Goal: Transaction & Acquisition: Purchase product/service

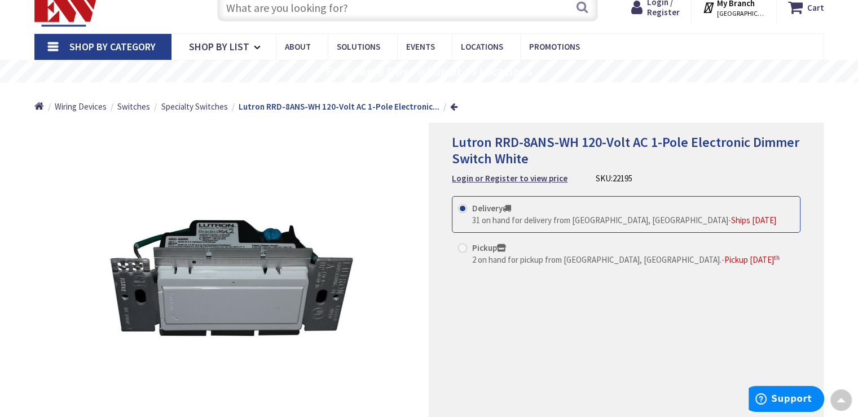
scroll to position [35, 0]
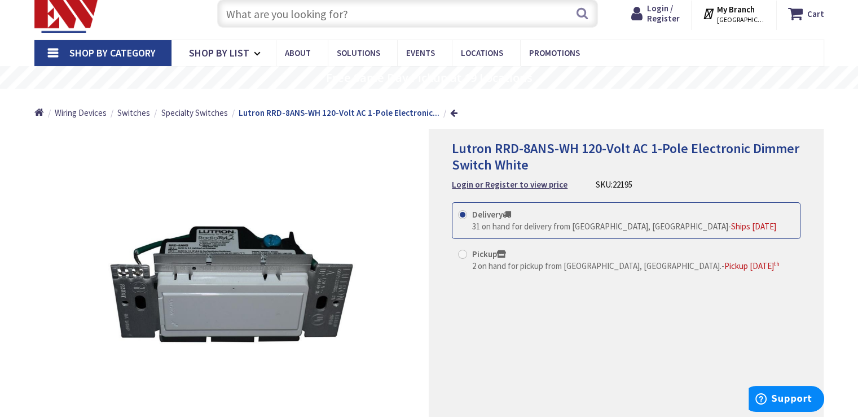
click at [461, 250] on span at bounding box center [462, 253] width 9 height 9
click at [461, 250] on input "Pickup 2 on hand for pickup from Stamford, CT. - Pickup Tuesday, October 7 th" at bounding box center [464, 253] width 7 height 7
radio input "true"
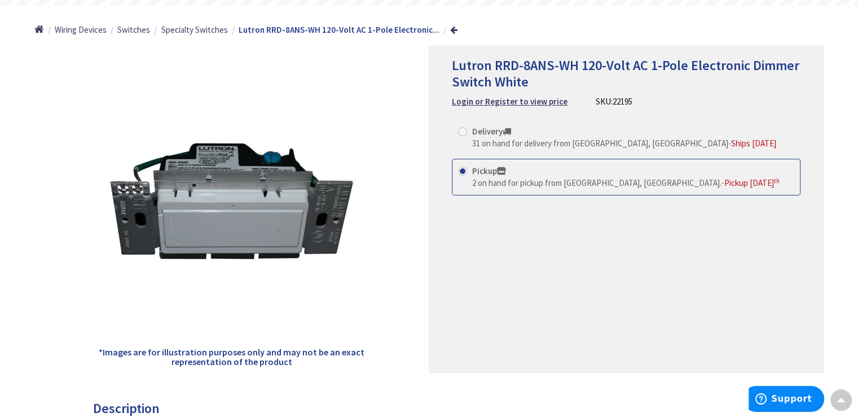
scroll to position [152, 0]
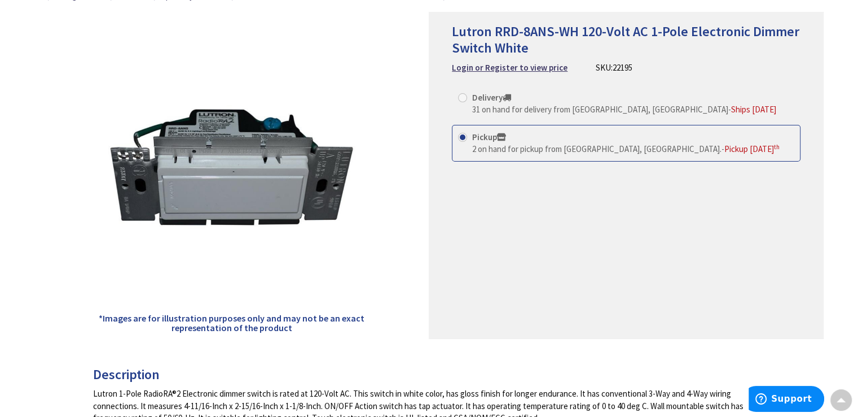
drag, startPoint x: 847, startPoint y: 113, endPoint x: 849, endPoint y: 197, distance: 84.1
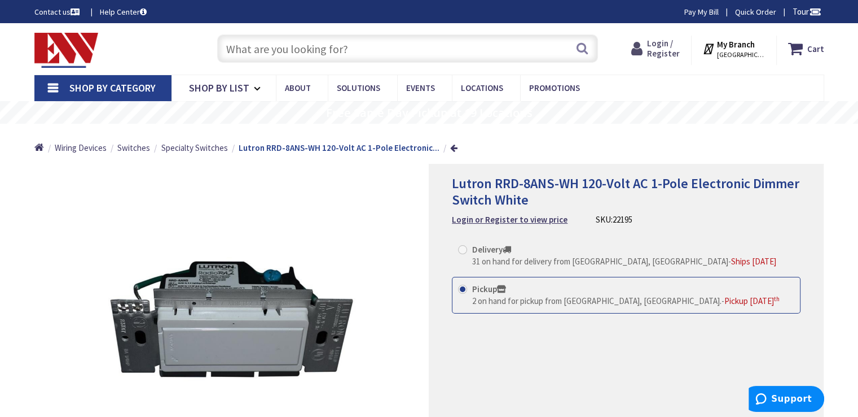
click at [666, 57] on span "Login / Register" at bounding box center [663, 48] width 33 height 21
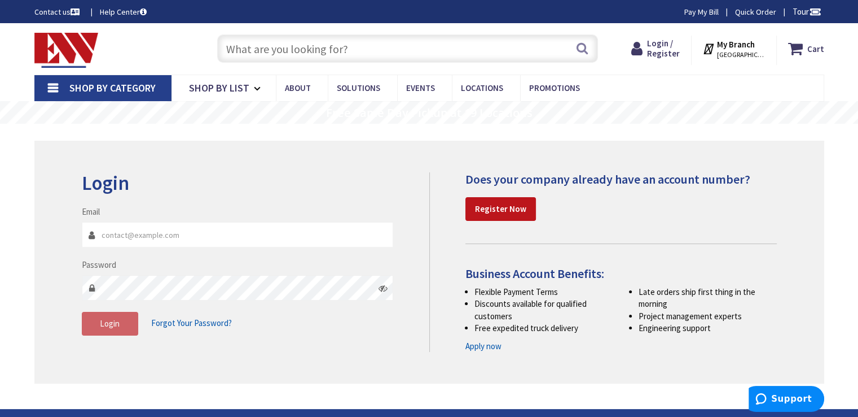
click at [717, 50] on icon at bounding box center [710, 48] width 15 height 20
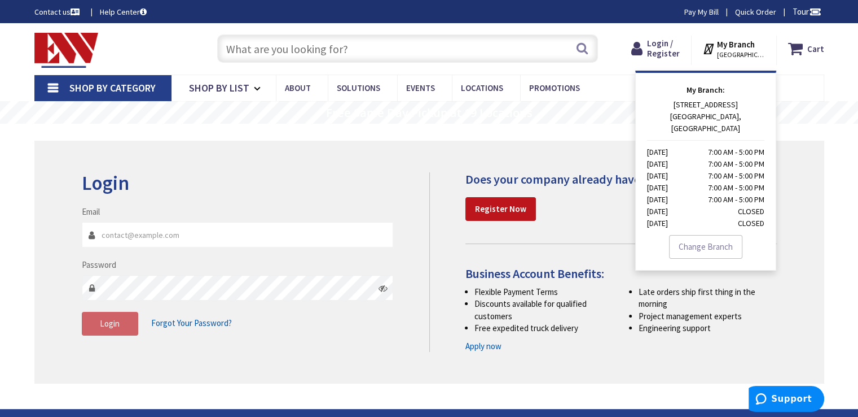
click at [717, 50] on icon at bounding box center [710, 48] width 15 height 20
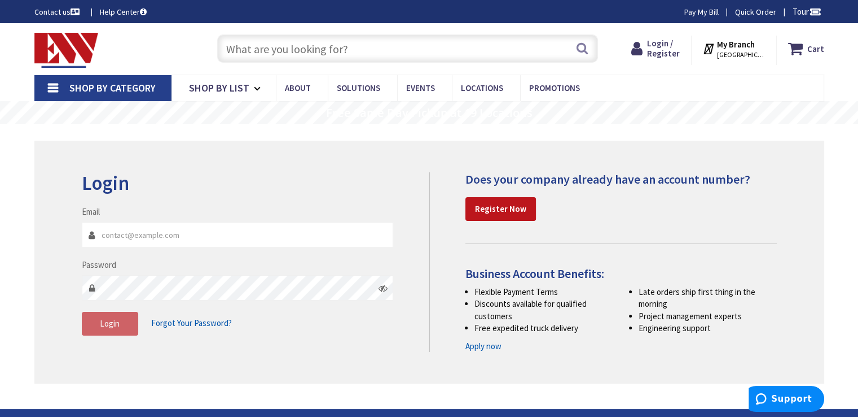
click at [717, 50] on icon at bounding box center [710, 48] width 15 height 20
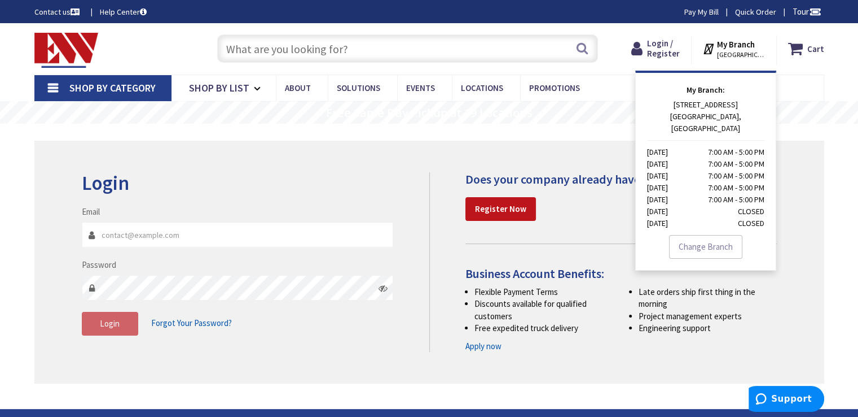
click at [717, 51] on icon at bounding box center [710, 48] width 15 height 20
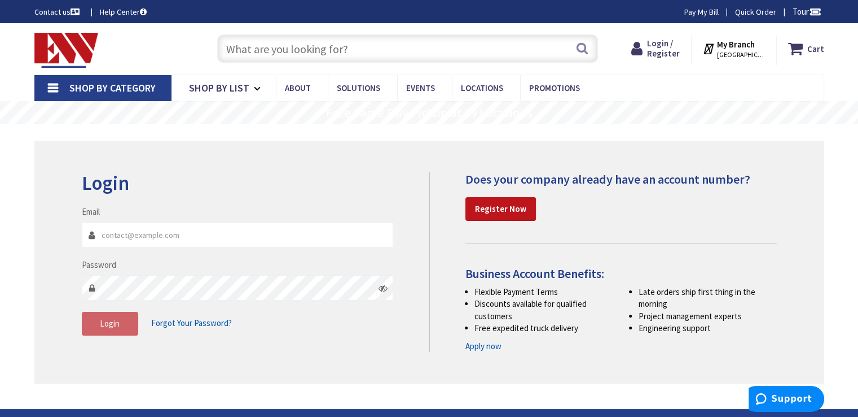
click at [717, 51] on icon at bounding box center [710, 48] width 15 height 20
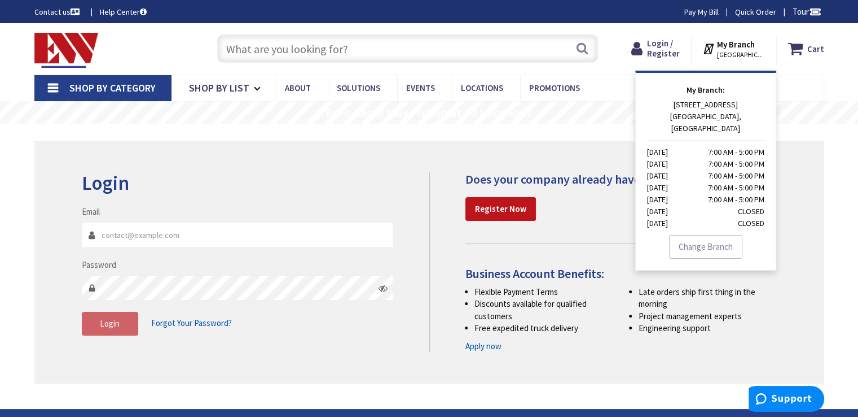
click at [717, 51] on icon at bounding box center [710, 48] width 15 height 20
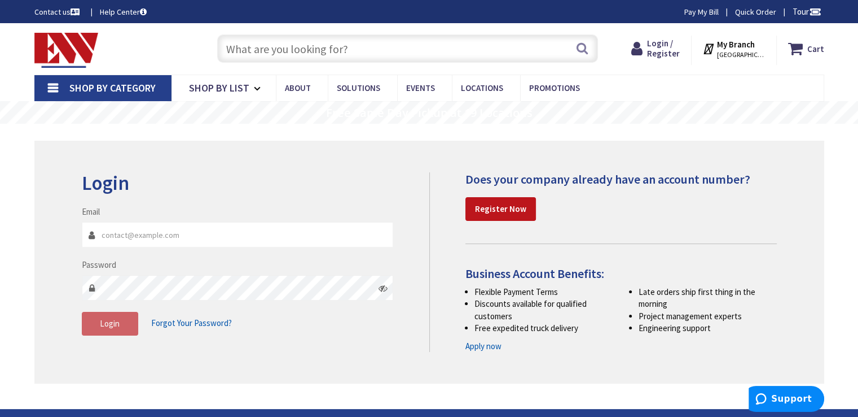
click at [717, 51] on icon at bounding box center [710, 48] width 15 height 20
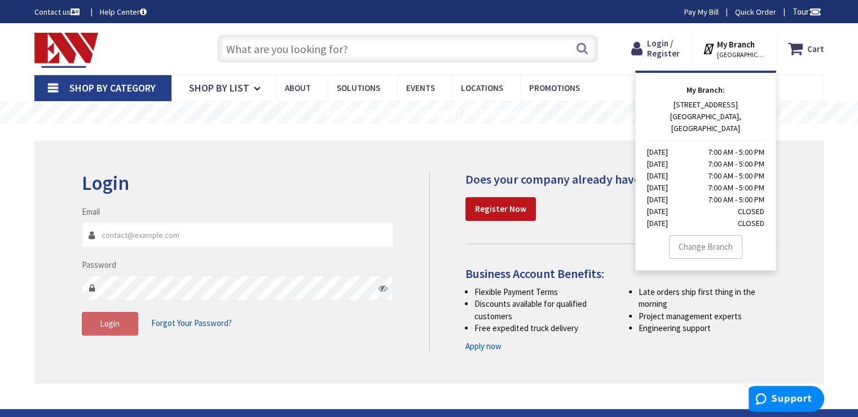
click at [740, 47] on strong "My Branch" at bounding box center [736, 44] width 38 height 11
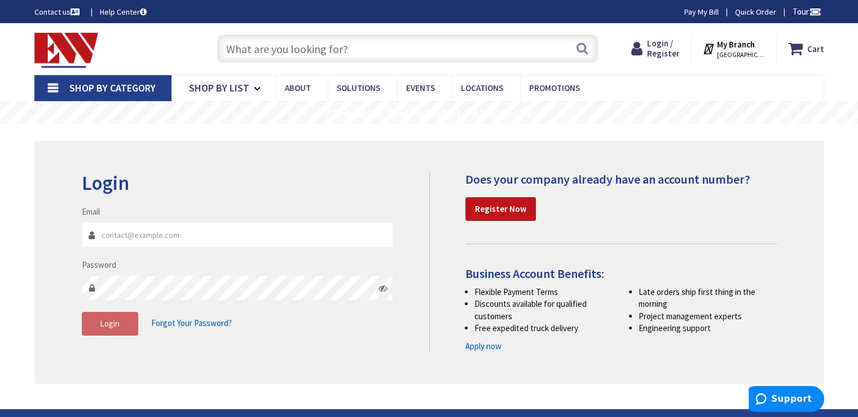
click at [764, 15] on link "Quick Order" at bounding box center [755, 11] width 41 height 11
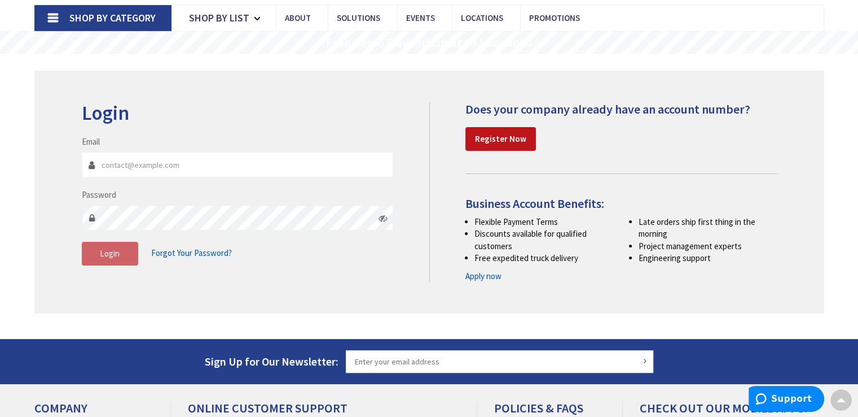
scroll to position [45, 0]
